Goal: Use online tool/utility: Utilize a website feature to perform a specific function

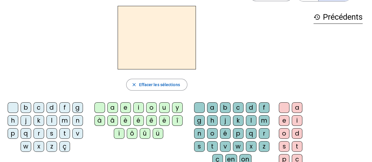
scroll to position [29, 0]
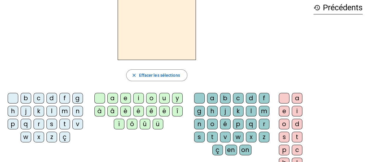
click at [40, 98] on div "c" at bounding box center [38, 98] width 11 height 11
click at [51, 111] on div "l" at bounding box center [51, 111] width 11 height 11
click at [40, 98] on div "c" at bounding box center [38, 98] width 11 height 11
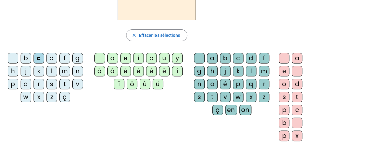
scroll to position [0, 0]
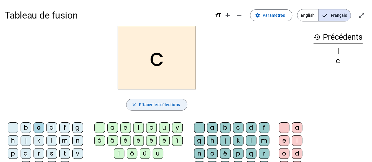
click at [135, 105] on mat-icon "close" at bounding box center [133, 104] width 5 height 5
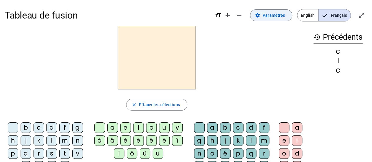
click at [270, 19] on span at bounding box center [271, 15] width 42 height 14
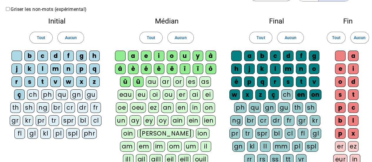
scroll to position [29, 0]
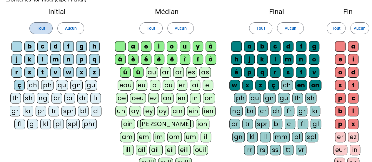
click at [39, 33] on span at bounding box center [41, 28] width 23 height 14
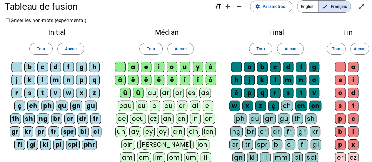
scroll to position [0, 0]
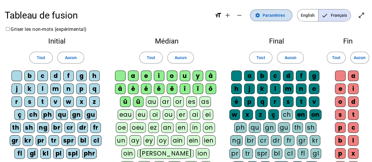
click at [260, 16] on mat-icon "settings" at bounding box center [257, 15] width 5 height 5
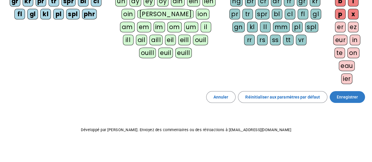
click at [342, 90] on span at bounding box center [346, 97] width 35 height 14
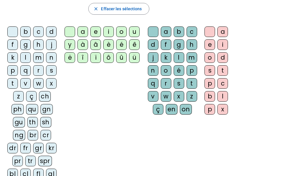
scroll to position [117, 0]
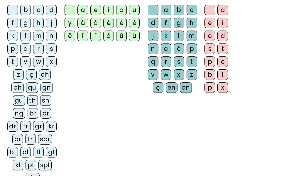
click at [28, 150] on div "cl" at bounding box center [25, 152] width 11 height 11
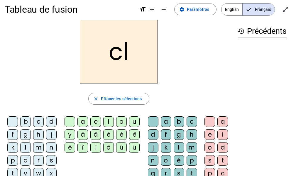
scroll to position [0, 0]
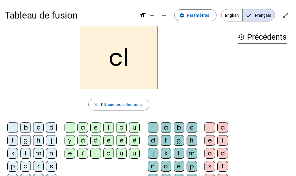
click at [85, 127] on div "a" at bounding box center [83, 127] width 11 height 11
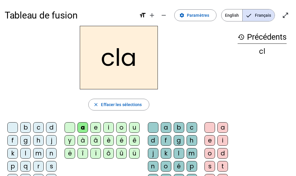
click at [193, 151] on div "m" at bounding box center [192, 153] width 11 height 11
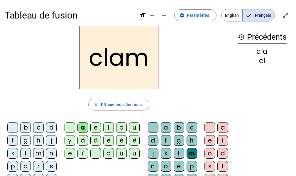
click at [206, 140] on div "e" at bounding box center [210, 140] width 11 height 11
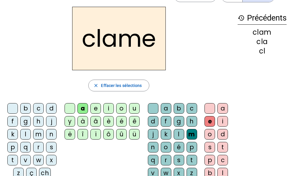
scroll to position [29, 0]
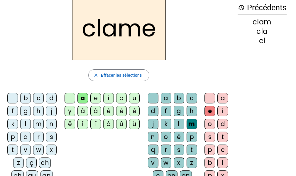
click at [28, 122] on div "l" at bounding box center [25, 124] width 11 height 11
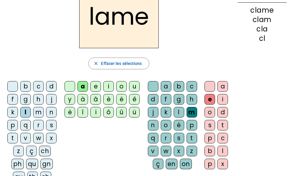
scroll to position [59, 0]
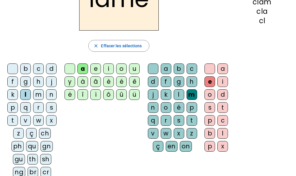
click at [52, 70] on div "d" at bounding box center [51, 68] width 11 height 11
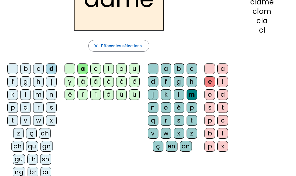
click at [39, 70] on div "c" at bounding box center [38, 68] width 11 height 11
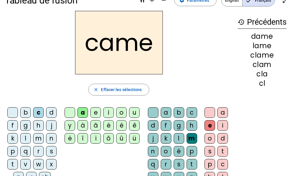
scroll to position [29, 0]
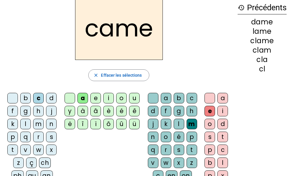
click at [156, 137] on div "n" at bounding box center [153, 137] width 11 height 11
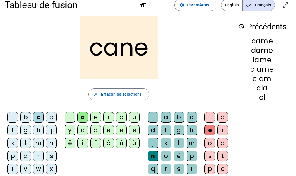
scroll to position [0, 0]
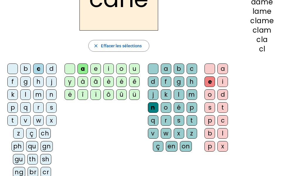
click at [177, 80] on div "g" at bounding box center [179, 81] width 11 height 11
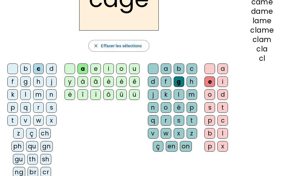
click at [13, 107] on div "p" at bounding box center [12, 107] width 11 height 11
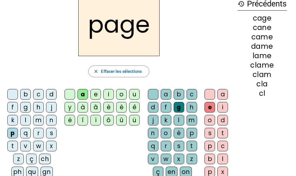
scroll to position [59, 0]
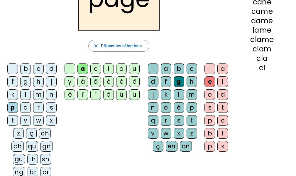
click at [54, 107] on div "s" at bounding box center [51, 107] width 11 height 11
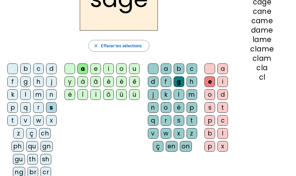
click at [36, 93] on div "m" at bounding box center [38, 94] width 11 height 11
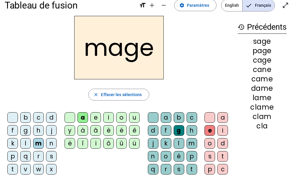
scroll to position [0, 0]
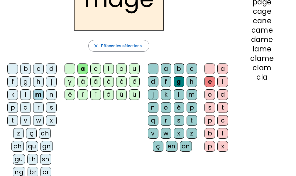
click at [132, 67] on div "u" at bounding box center [134, 68] width 11 height 11
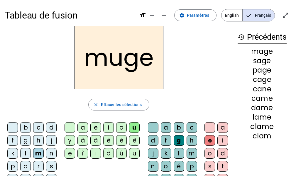
click at [26, 152] on div "l" at bounding box center [25, 153] width 11 height 11
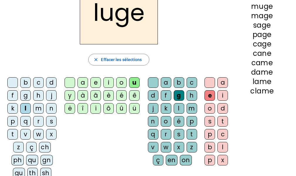
scroll to position [59, 0]
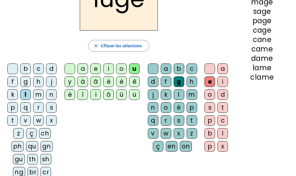
click at [149, 107] on div "n" at bounding box center [153, 107] width 11 height 11
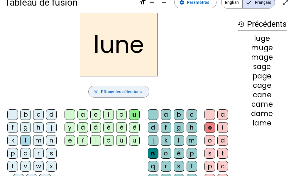
scroll to position [0, 0]
